Goal: Communication & Community: Share content

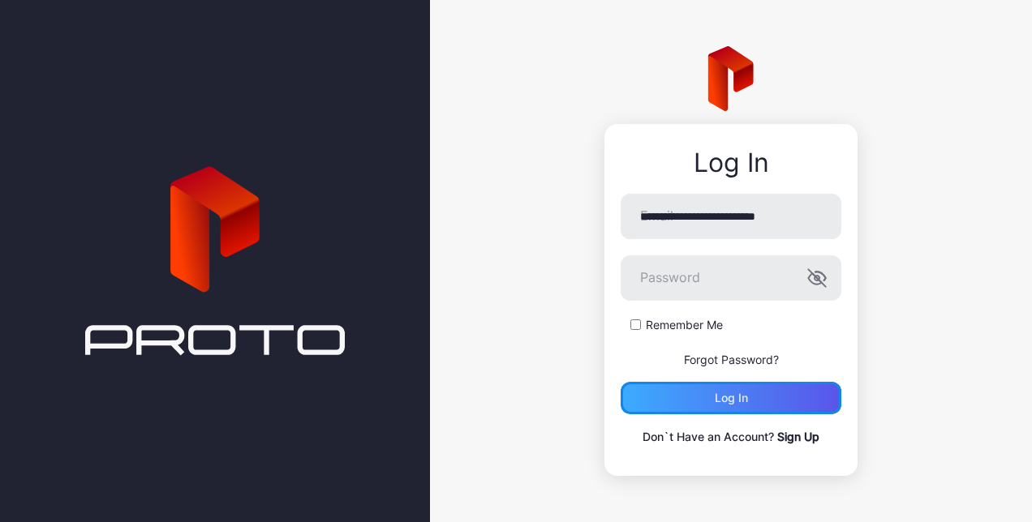
click at [715, 392] on div "Log in" at bounding box center [730, 398] width 33 height 13
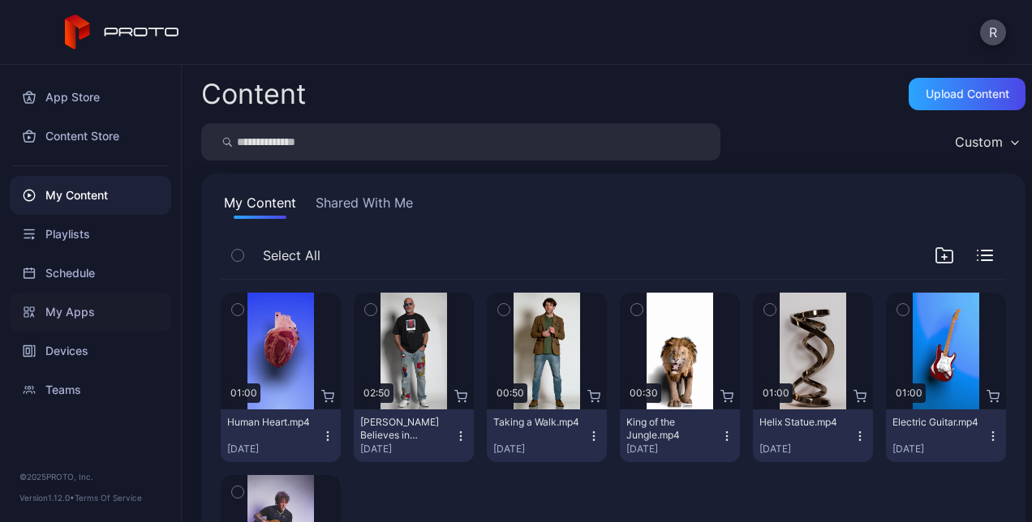
click at [71, 303] on div "My Apps" at bounding box center [90, 312] width 161 height 39
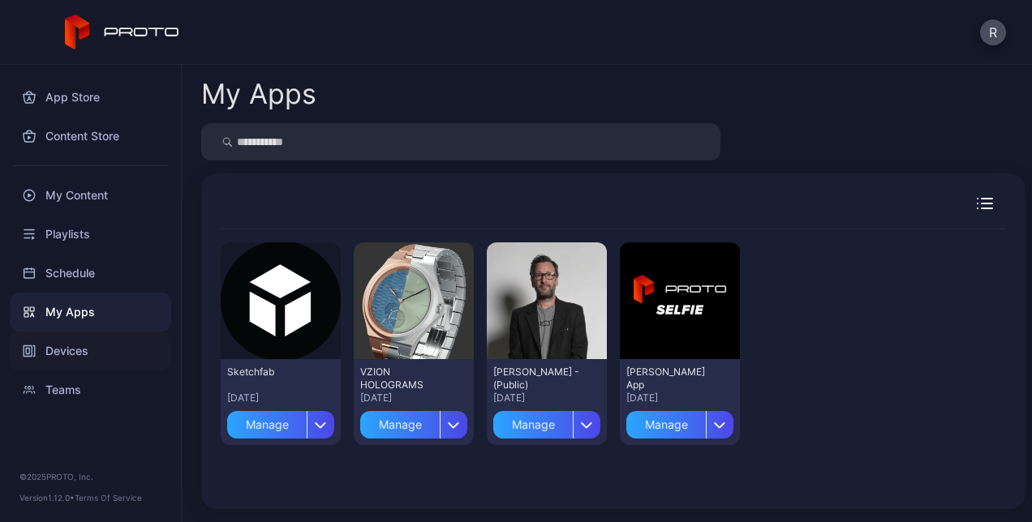
click at [75, 350] on div "Devices" at bounding box center [90, 351] width 161 height 39
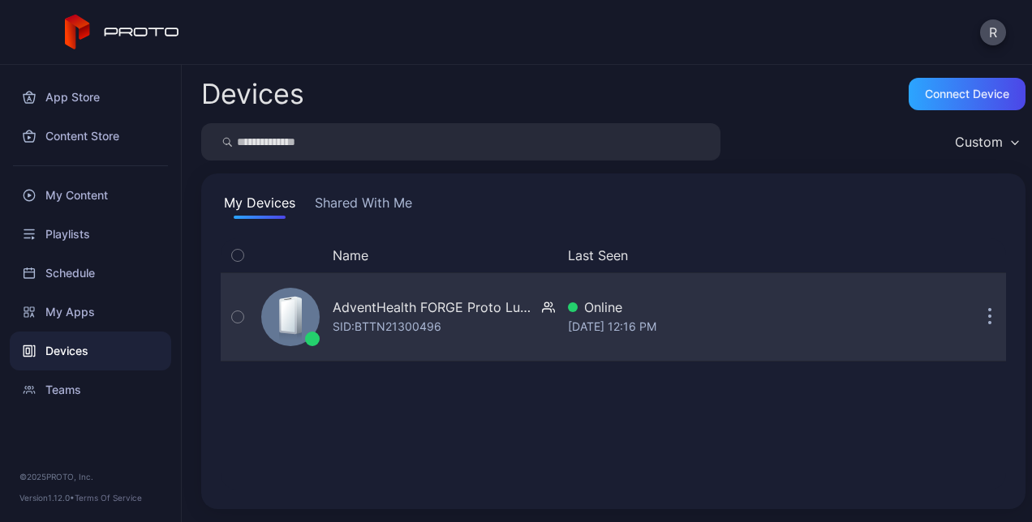
click at [974, 313] on button "button" at bounding box center [989, 317] width 32 height 32
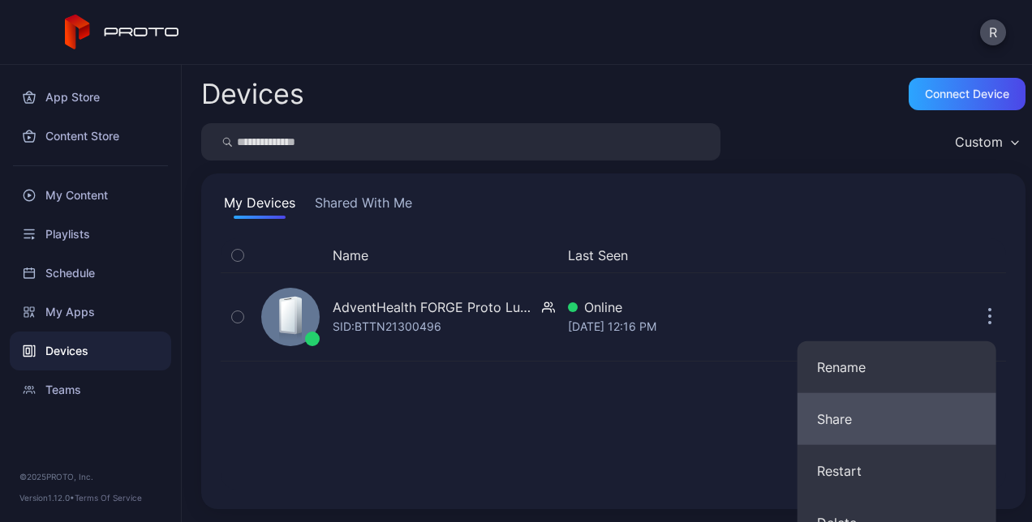
click at [875, 415] on button "Share" at bounding box center [896, 419] width 199 height 52
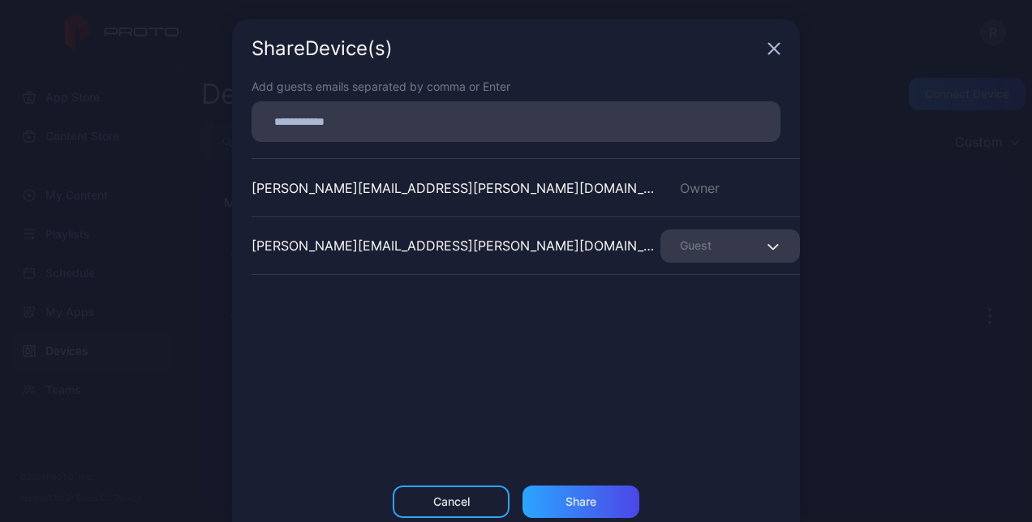
click at [441, 139] on div at bounding box center [515, 121] width 529 height 41
click at [412, 127] on input at bounding box center [515, 121] width 509 height 21
type input "**********"
click at [569, 487] on div "Share Device (s) Add guests emails separated by comma or Enter [PERSON_NAME][EM…" at bounding box center [516, 278] width 568 height 518
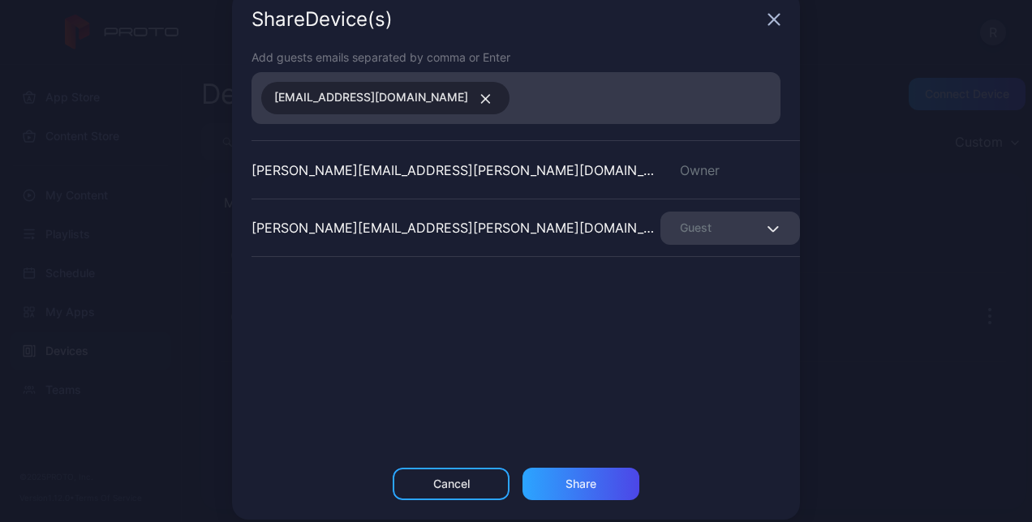
scroll to position [30, 0]
click at [565, 480] on div "Share" at bounding box center [580, 483] width 31 height 13
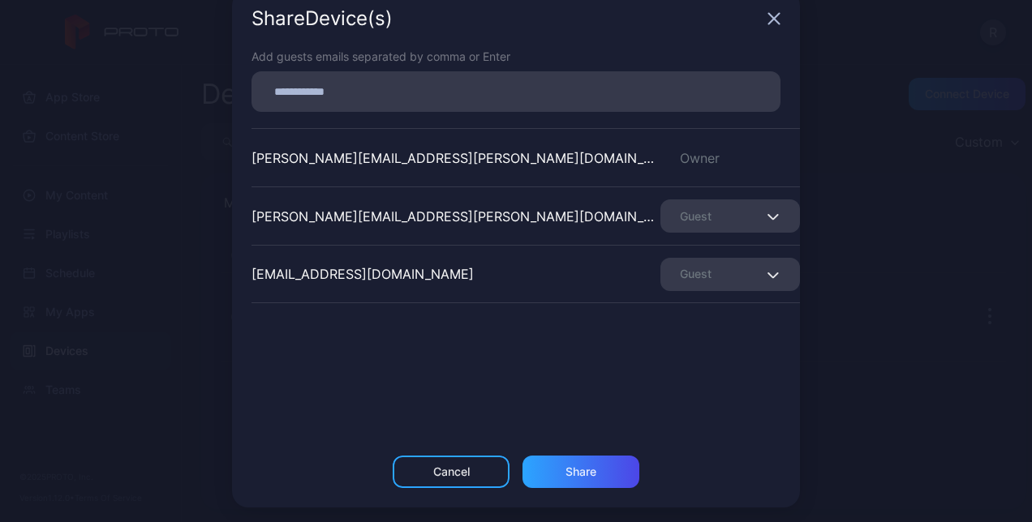
click at [769, 23] on icon "button" at bounding box center [774, 19] width 11 height 11
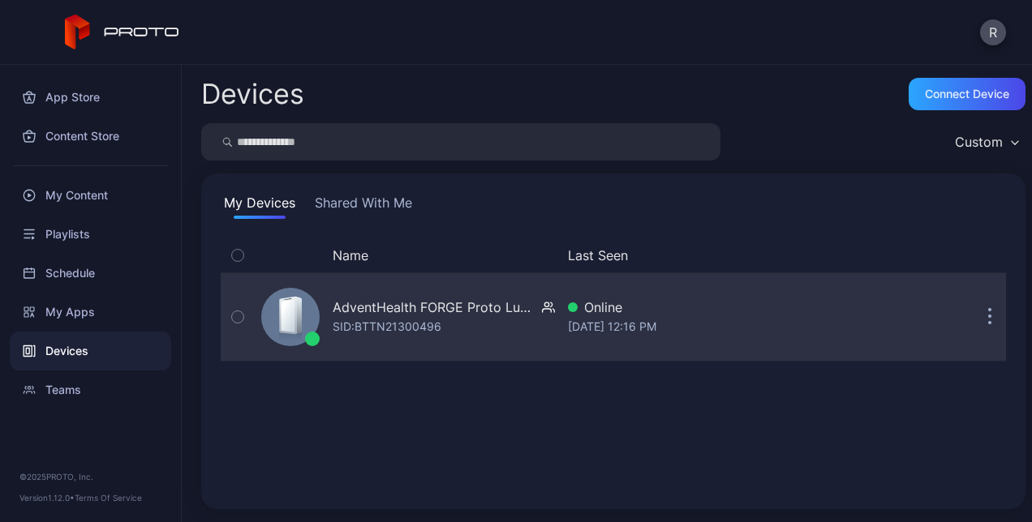
click at [427, 308] on div "AdventHealth FORGE Proto Luma" at bounding box center [433, 307] width 203 height 19
